Goal: Task Accomplishment & Management: Manage account settings

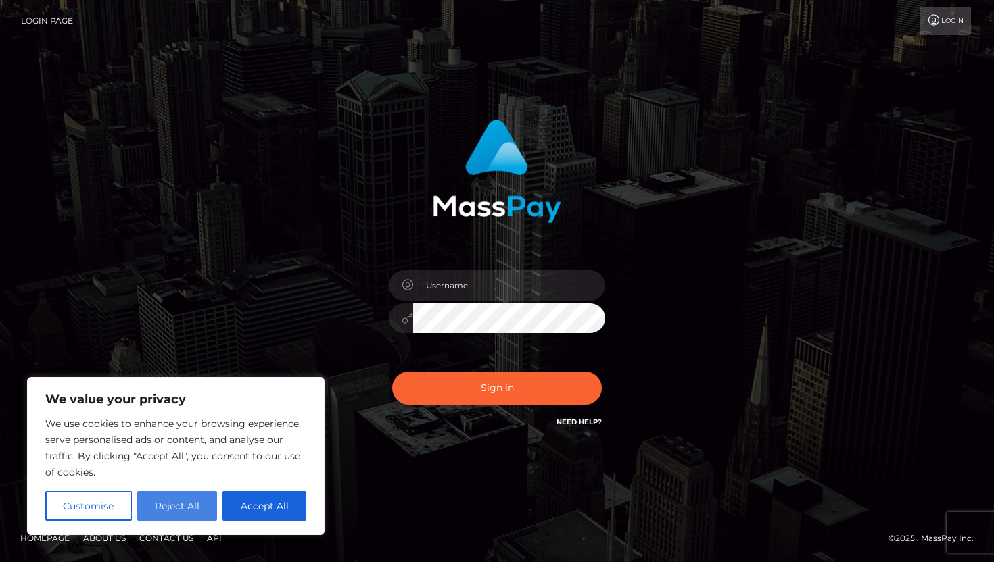
click at [166, 510] on button "Reject All" at bounding box center [177, 506] width 80 height 30
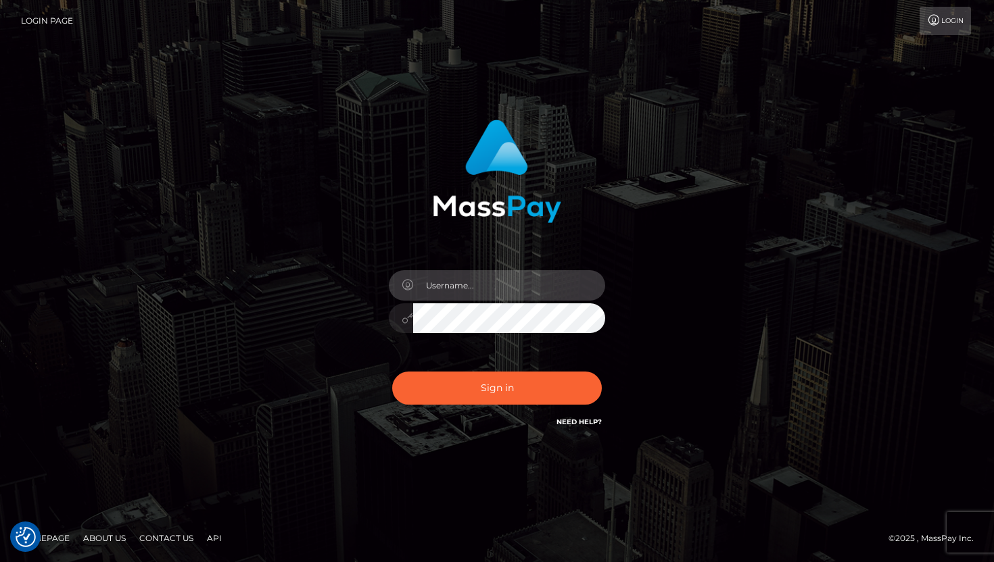
click at [494, 287] on input "text" at bounding box center [509, 285] width 192 height 30
type input "j.einspieler97@gmx.at"
click at [392, 372] on button "Sign in" at bounding box center [497, 388] width 210 height 33
